Goal: Navigation & Orientation: Find specific page/section

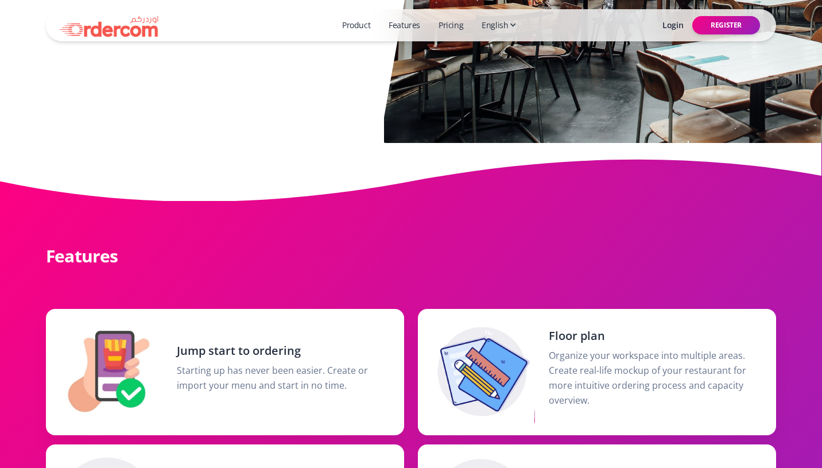
scroll to position [457, 0]
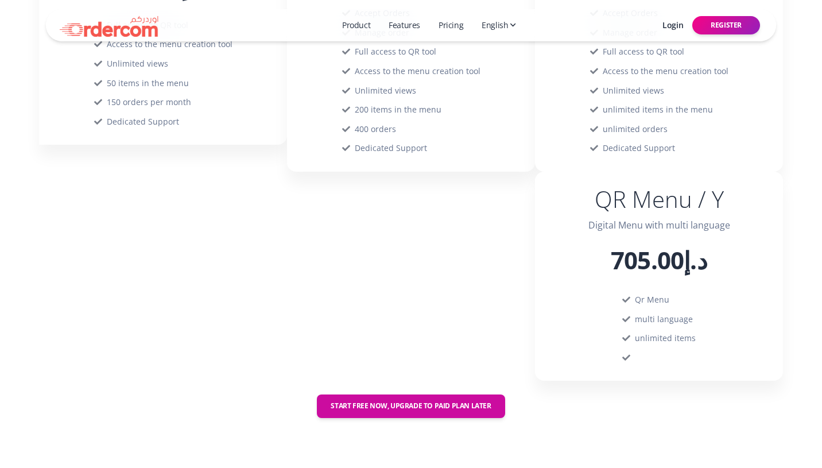
scroll to position [1391, 0]
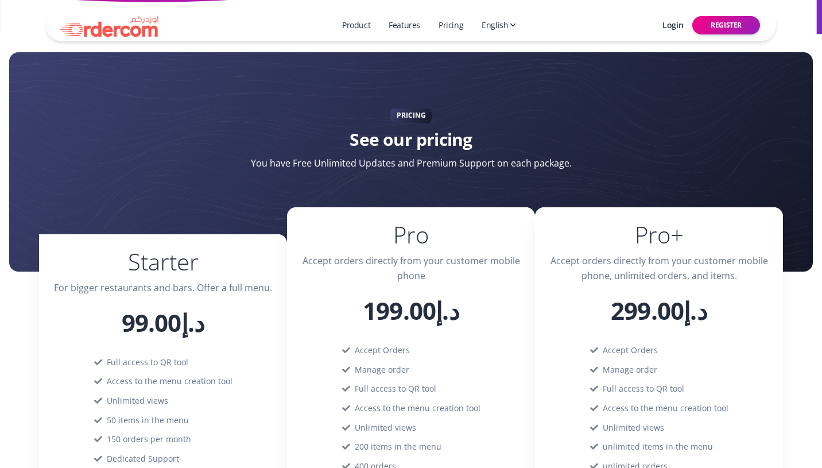
click at [495, 30] on span "English" at bounding box center [495, 25] width 26 height 13
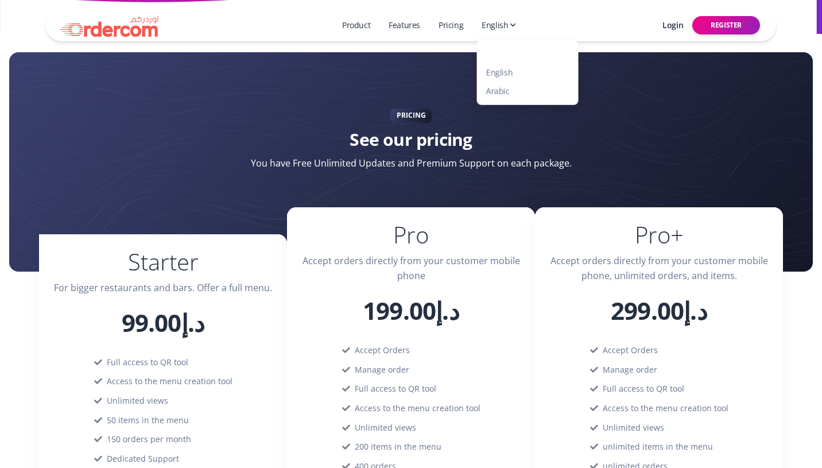
click at [346, 29] on link "Product" at bounding box center [355, 25] width 37 height 22
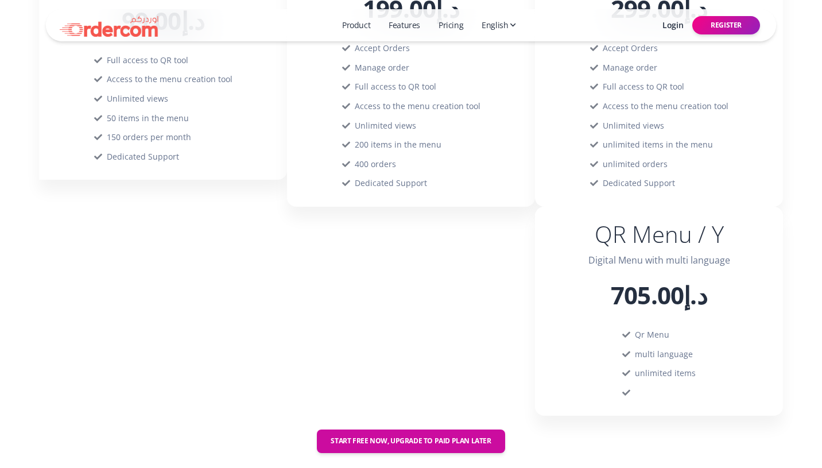
scroll to position [2121, 0]
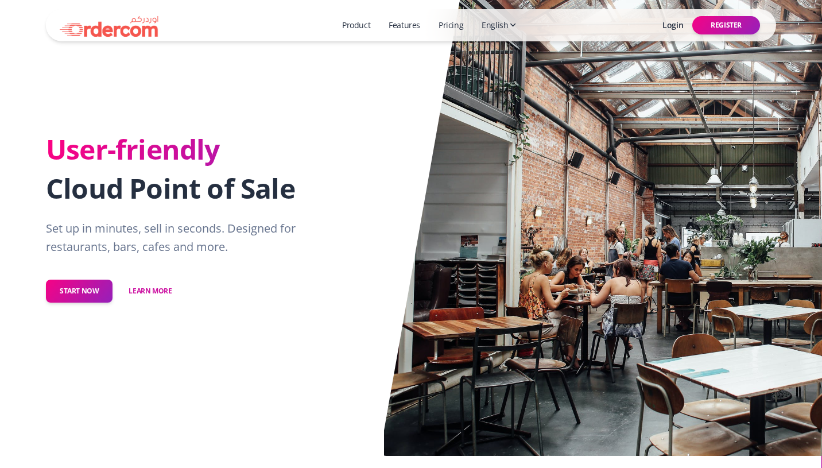
scroll to position [15, 0]
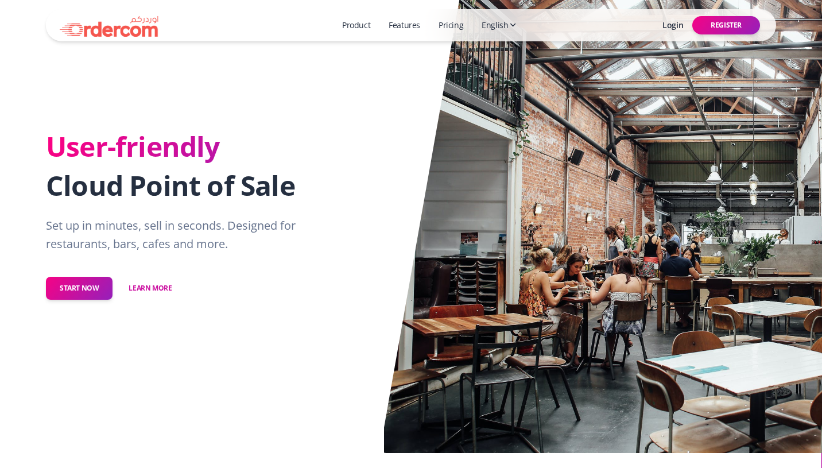
click at [395, 28] on link "Features" at bounding box center [404, 25] width 41 height 22
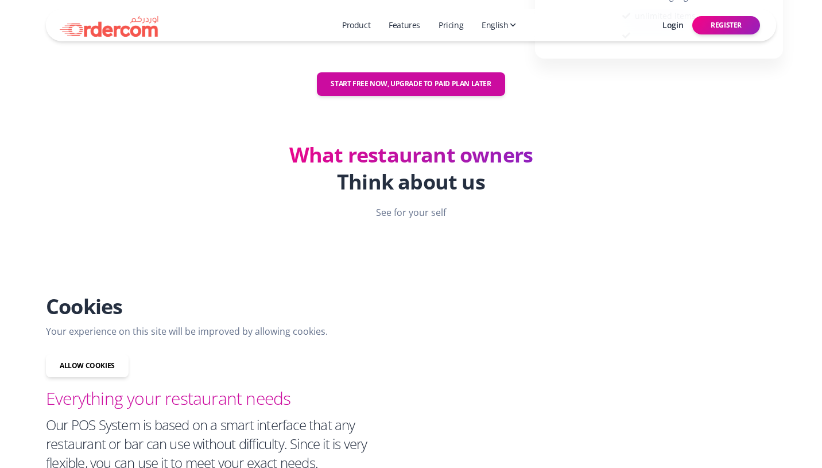
scroll to position [2121, 0]
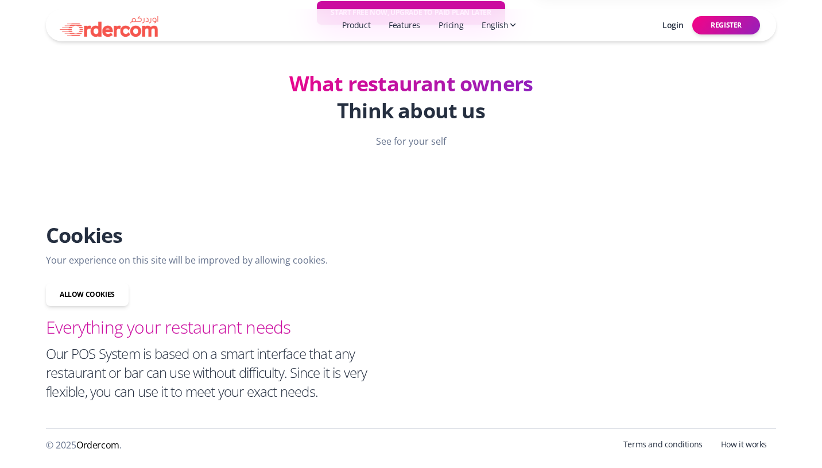
click at [402, 143] on p "See for your self" at bounding box center [411, 141] width 358 height 15
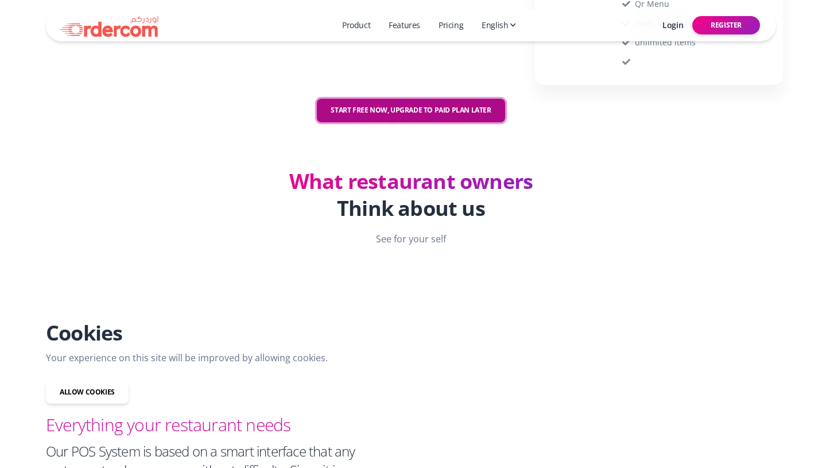
drag, startPoint x: 395, startPoint y: 110, endPoint x: 391, endPoint y: 156, distance: 45.5
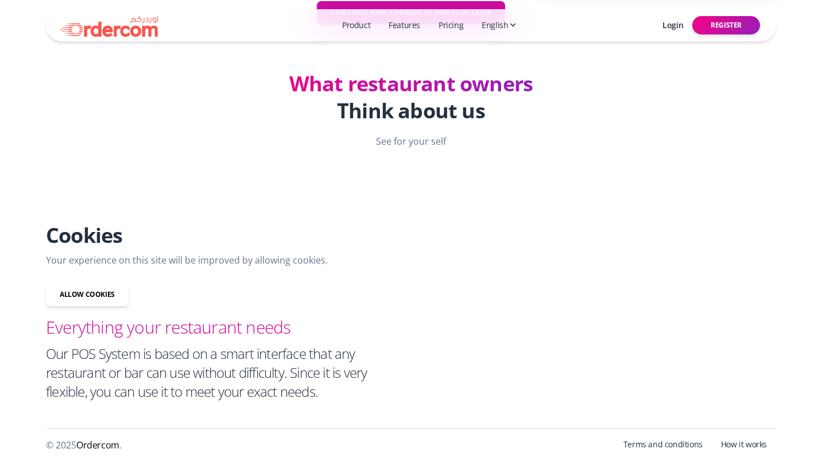
click at [737, 445] on link "How it works" at bounding box center [744, 445] width 64 height 15
click at [395, 19] on link "Features" at bounding box center [404, 25] width 41 height 22
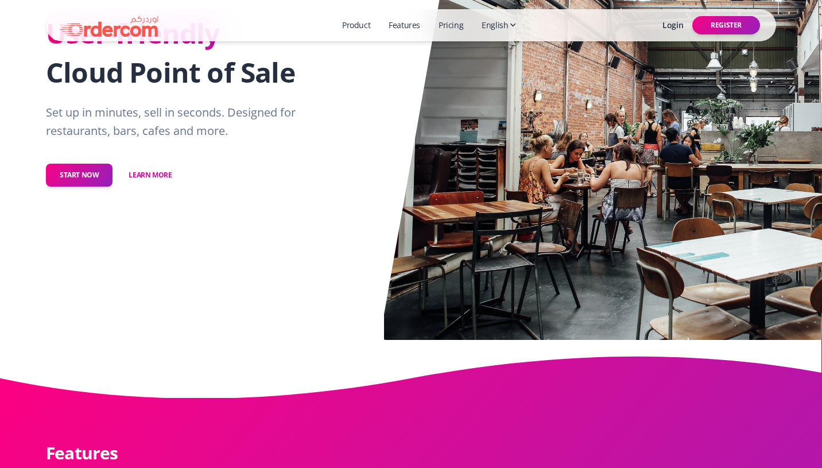
scroll to position [0, 0]
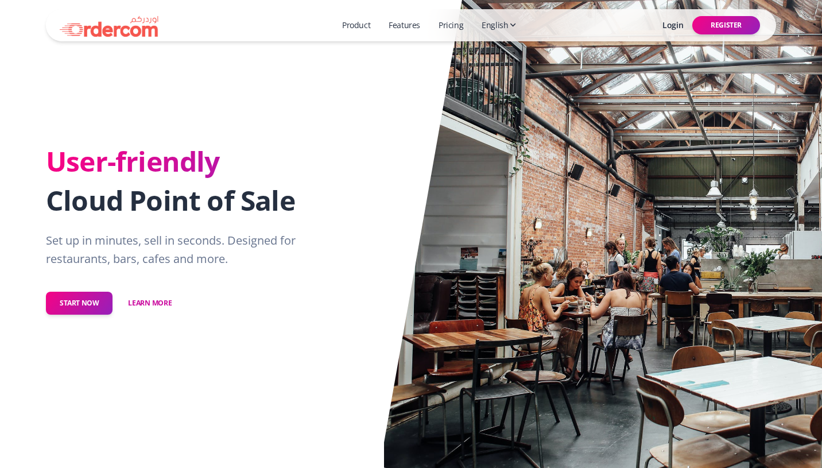
click at [142, 307] on link "Learn more" at bounding box center [150, 303] width 72 height 24
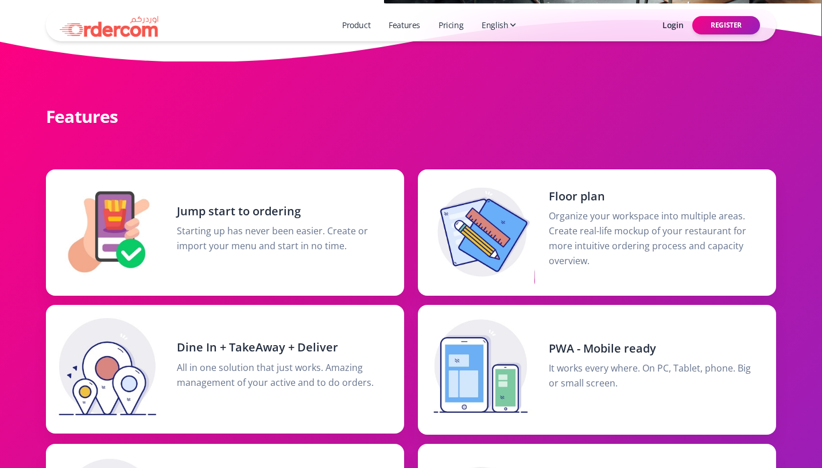
scroll to position [468, 0]
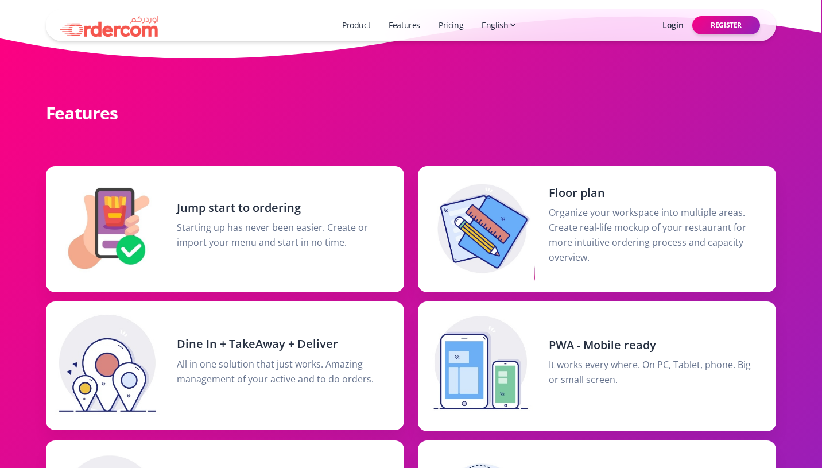
click at [259, 211] on h5 "Jump start to ordering" at bounding box center [283, 208] width 213 height 16
click at [118, 28] on img at bounding box center [109, 25] width 99 height 23
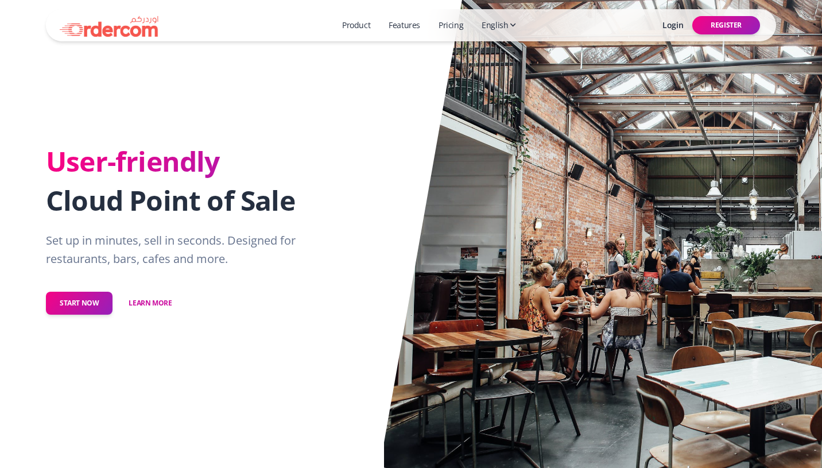
click at [491, 29] on span "English" at bounding box center [495, 25] width 26 height 13
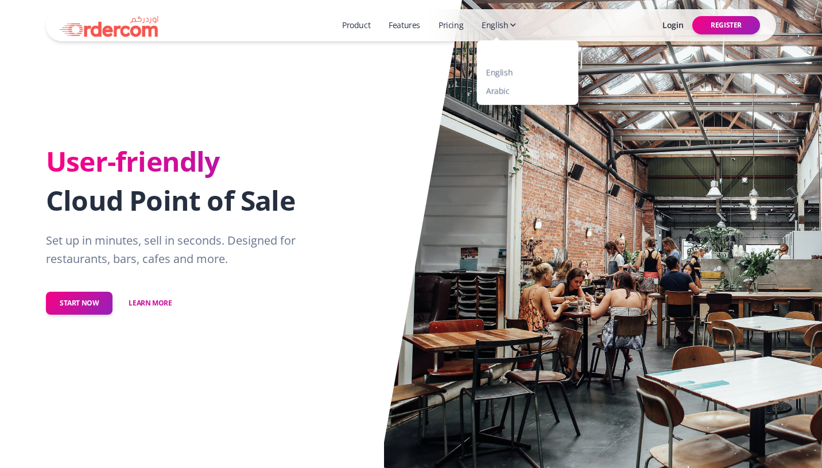
click at [500, 55] on link at bounding box center [528, 58] width 102 height 9
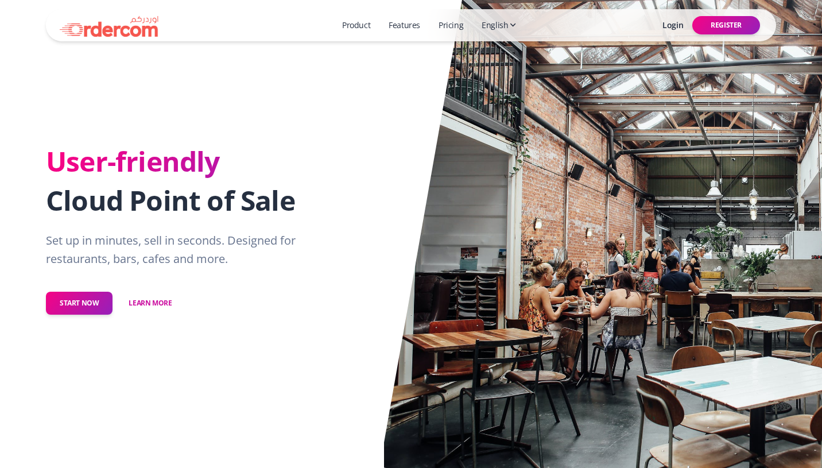
click at [499, 34] on link "English" at bounding box center [499, 25] width 44 height 22
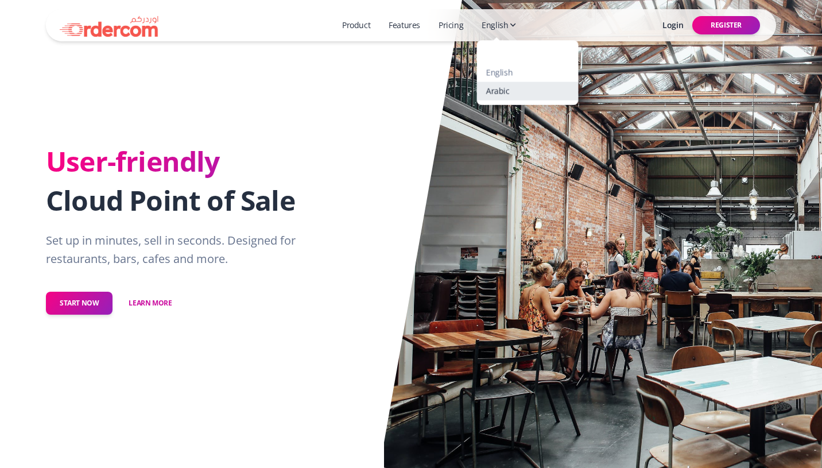
click at [496, 89] on link "Arabic" at bounding box center [528, 90] width 102 height 18
